Goal: Register for event/course

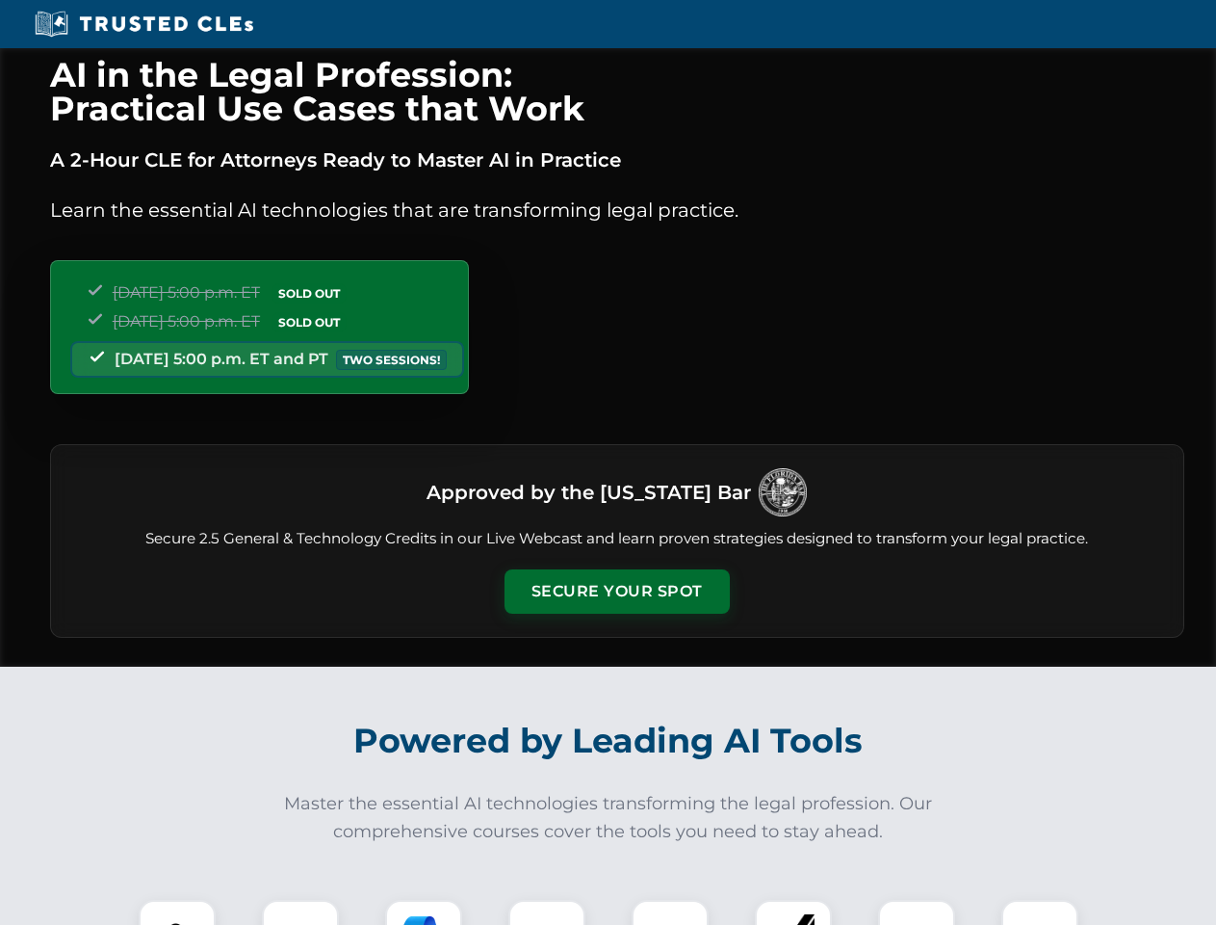
click at [616, 591] on button "Secure Your Spot" at bounding box center [617, 591] width 225 height 44
click at [177, 912] on img at bounding box center [177, 938] width 56 height 56
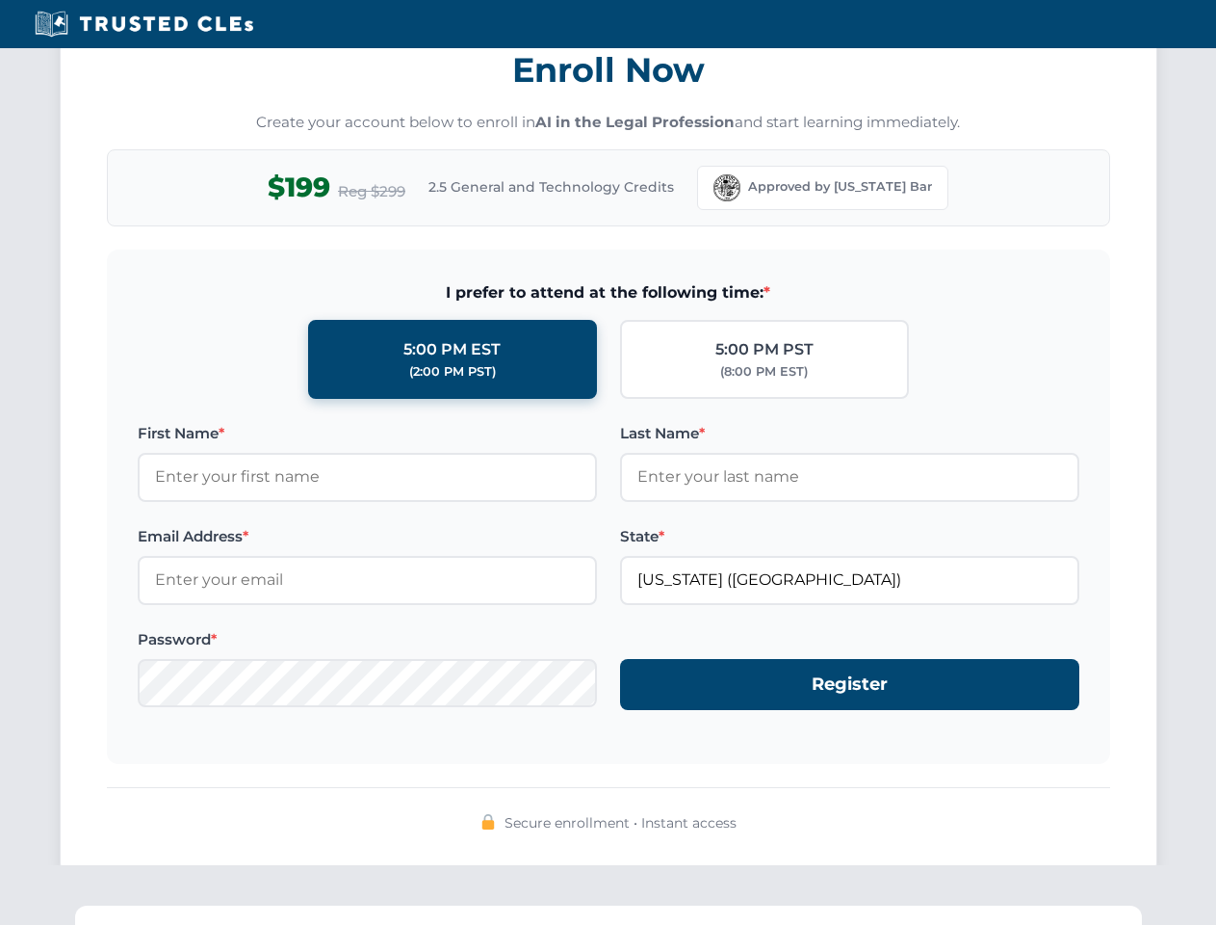
scroll to position [1890, 0]
